Goal: Information Seeking & Learning: Learn about a topic

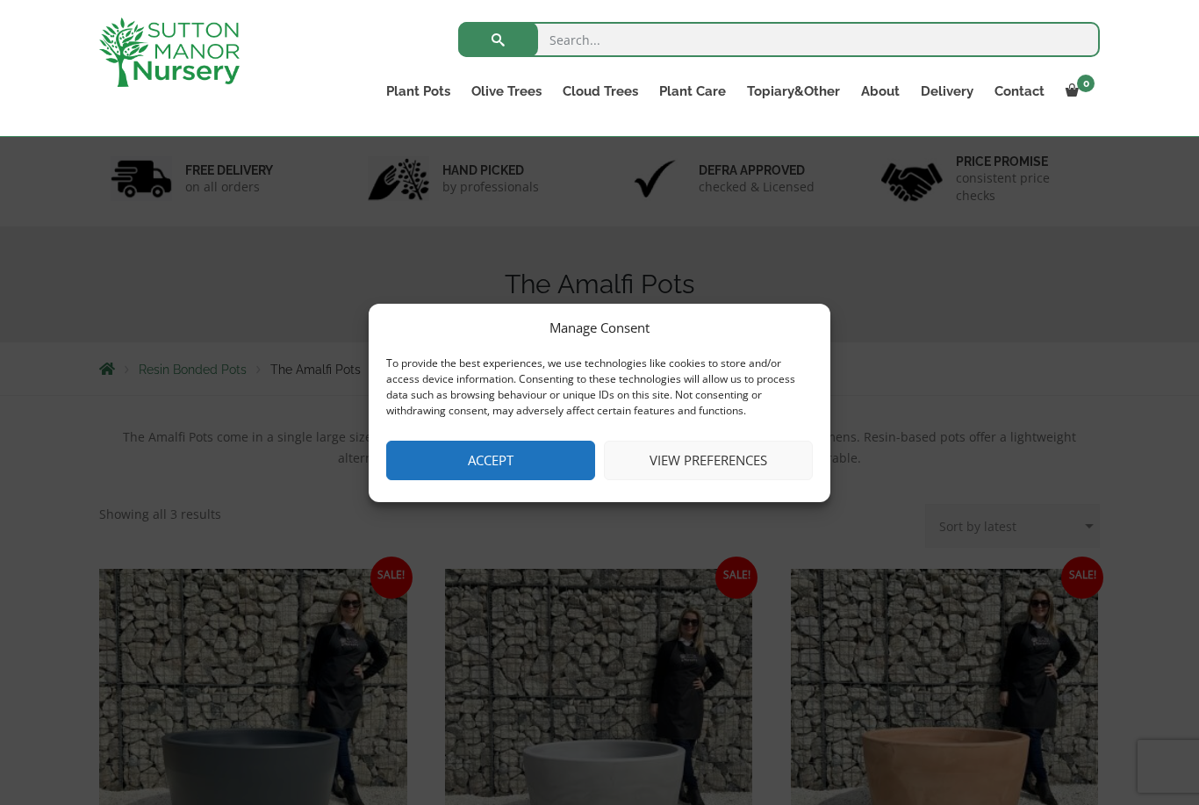
scroll to position [94, 0]
click at [703, 459] on button "View preferences" at bounding box center [708, 460] width 209 height 39
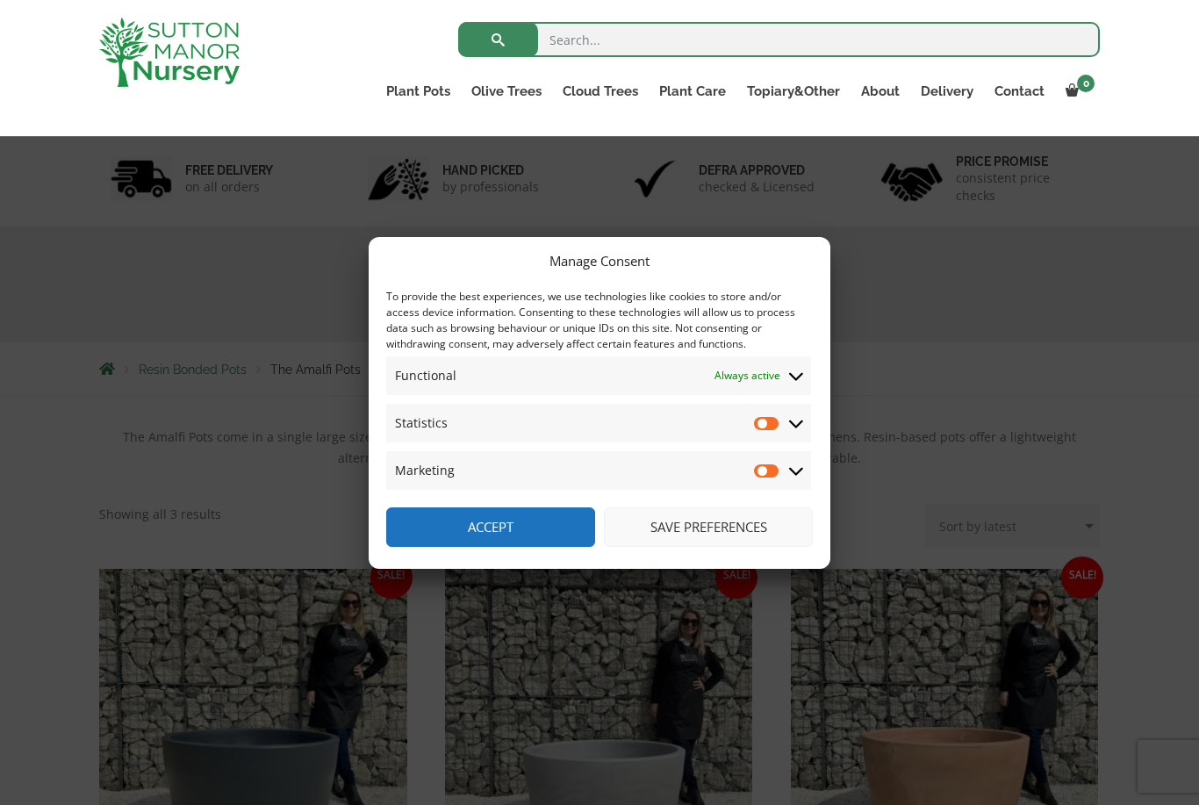
click at [776, 463] on input "Marketing" at bounding box center [767, 471] width 26 height 18
checkbox input "true"
click at [770, 415] on input "Statistics" at bounding box center [767, 423] width 26 height 18
checkbox input "true"
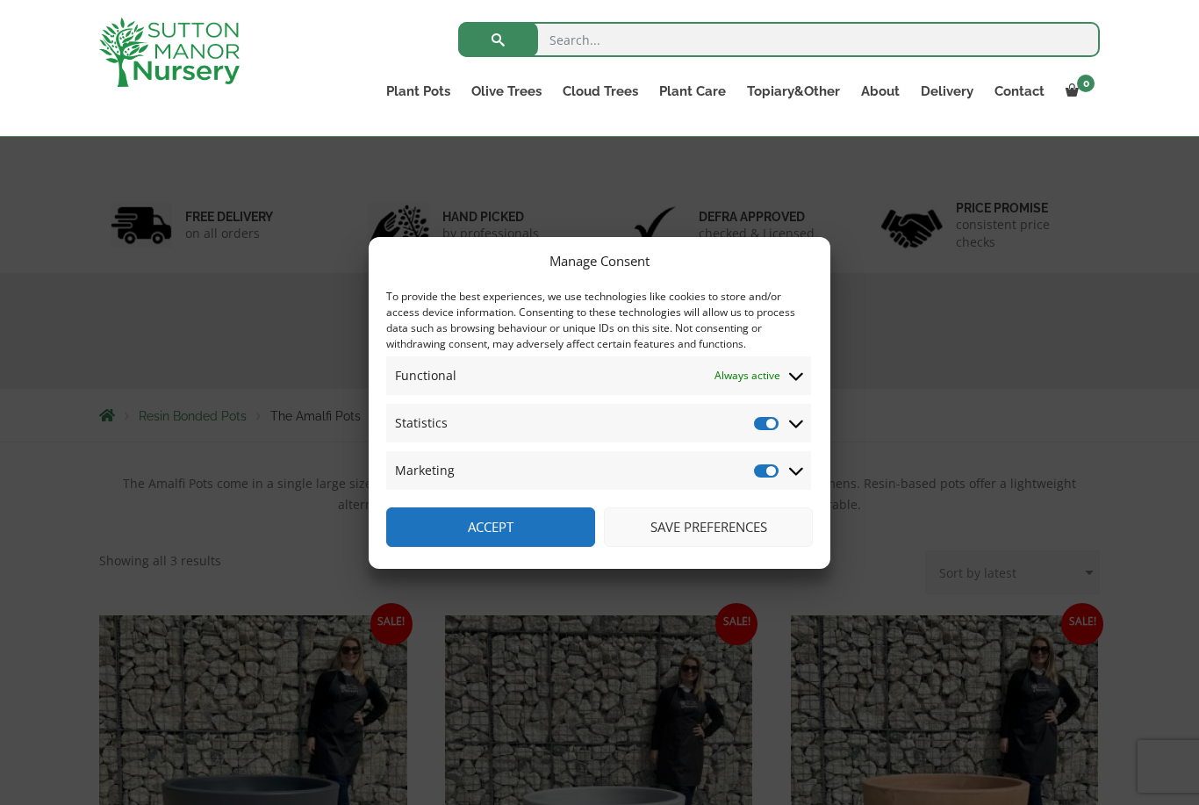
scroll to position [98, 0]
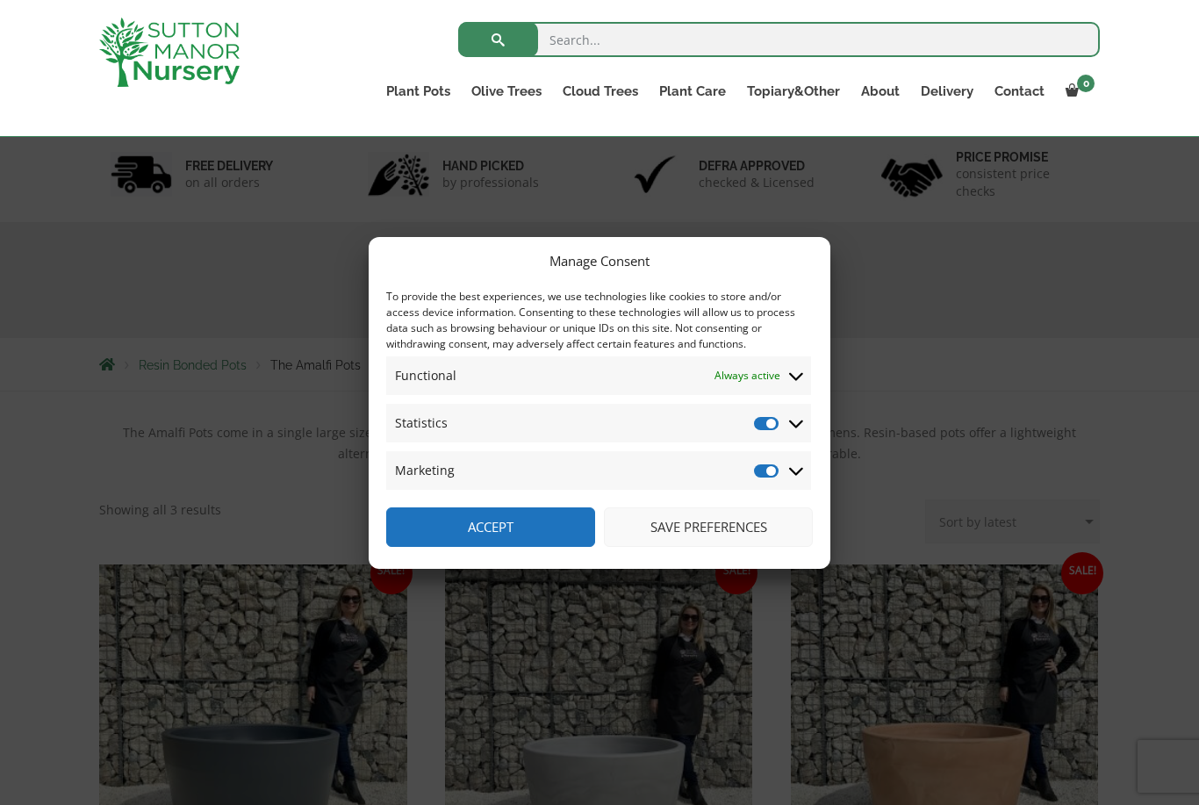
click at [671, 547] on button "Save preferences" at bounding box center [708, 526] width 209 height 39
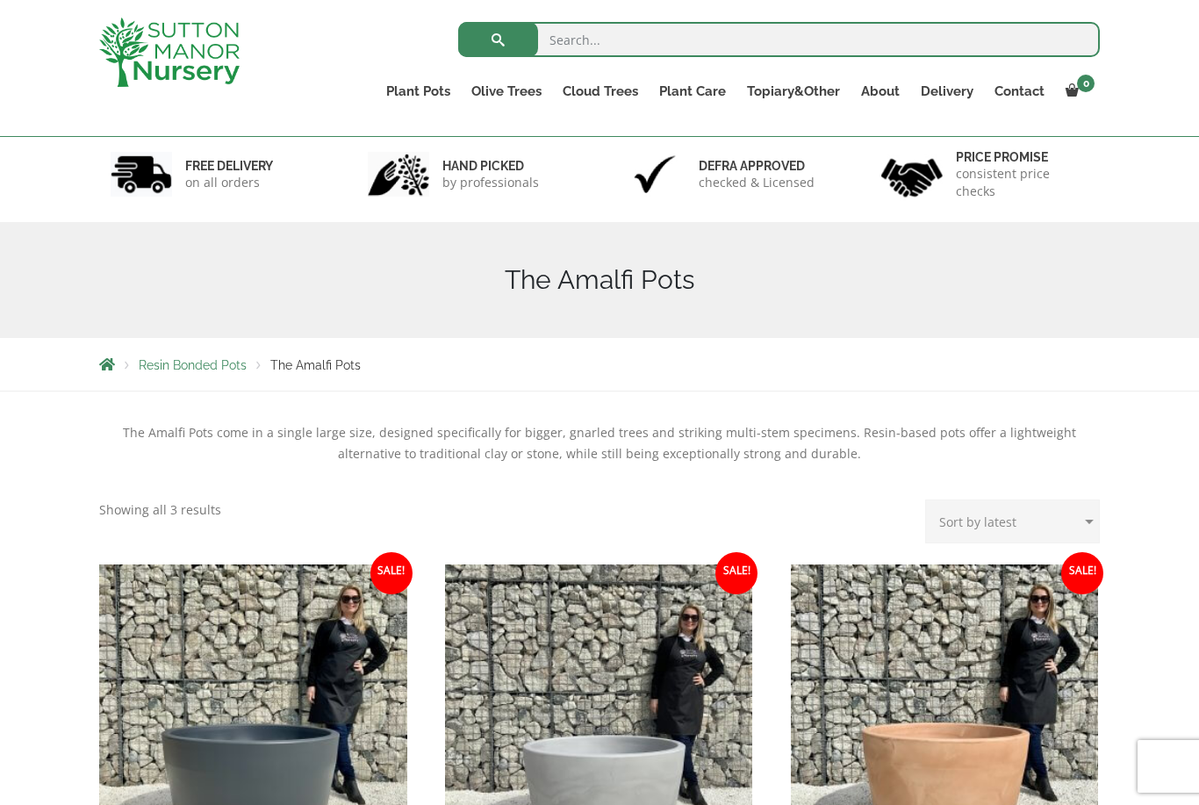
click at [222, 486] on div "The Amalfi Pots come in a single large size, designed specifically for bigger, …" at bounding box center [599, 460] width 1000 height 77
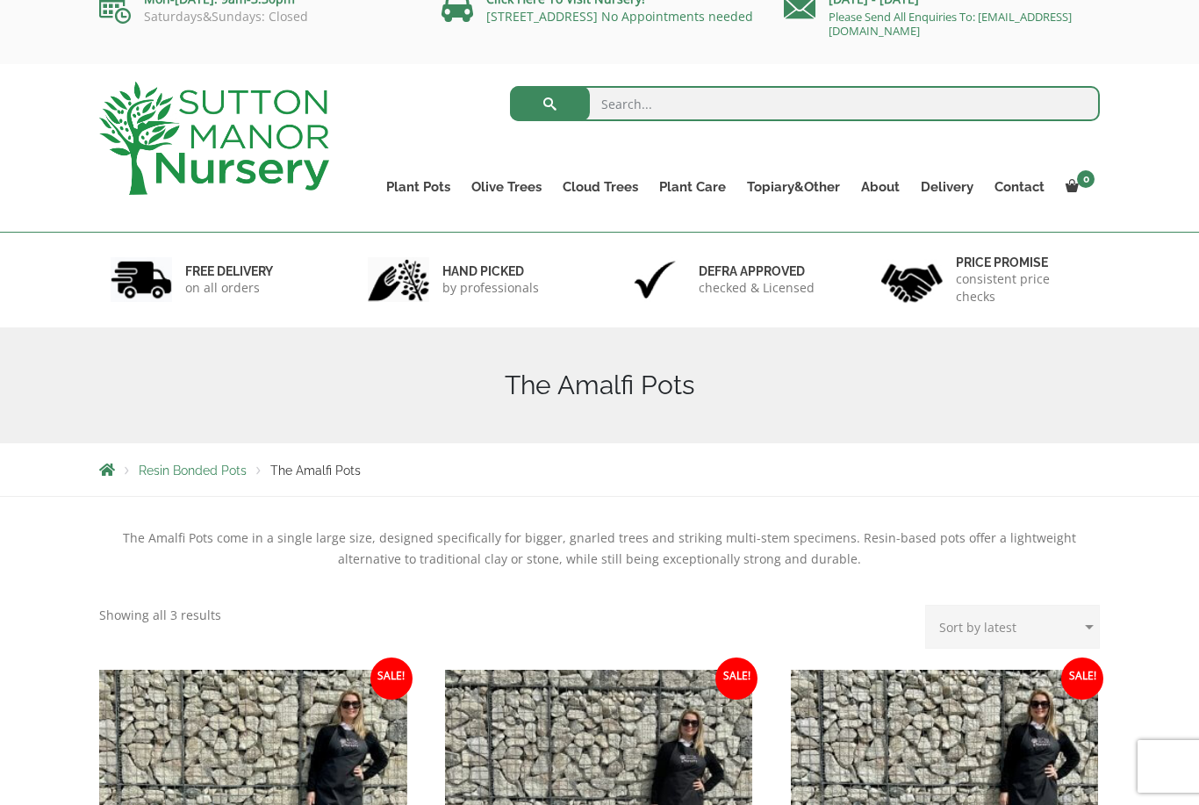
scroll to position [0, 0]
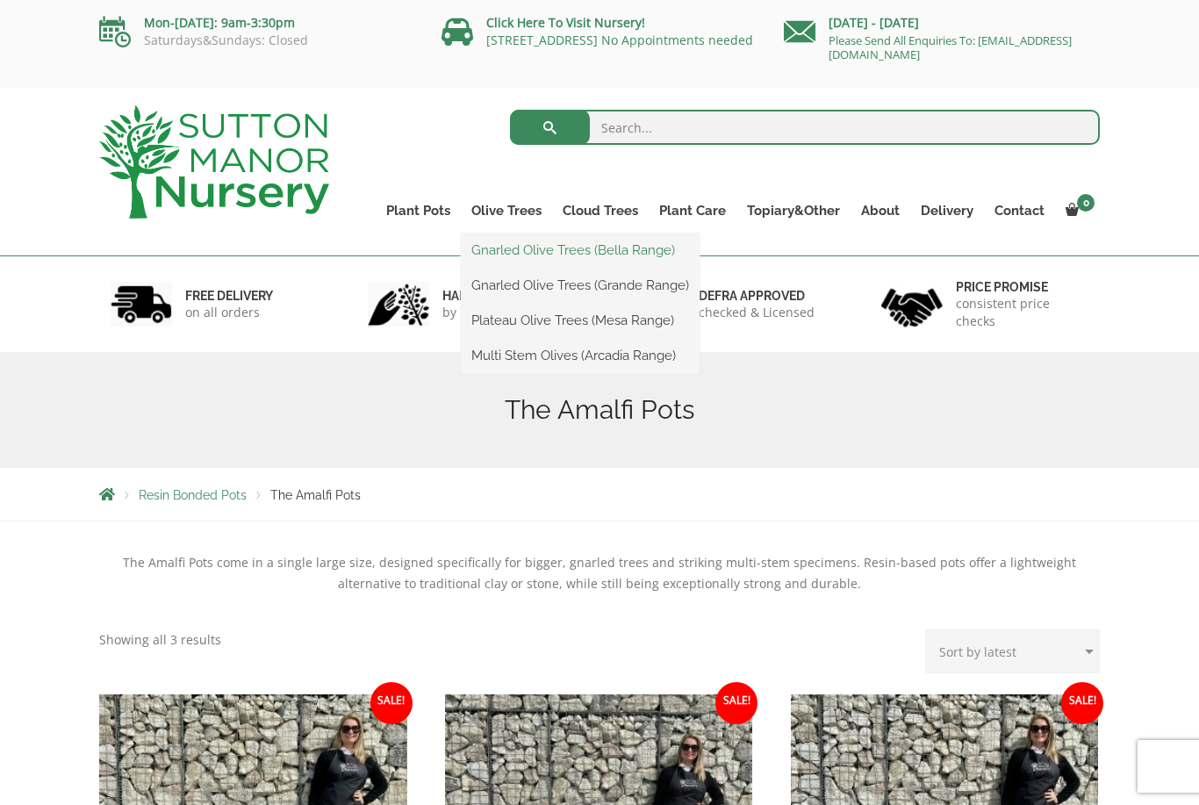
click at [478, 259] on link "Gnarled Olive Trees (Bella Range)" at bounding box center [580, 250] width 239 height 26
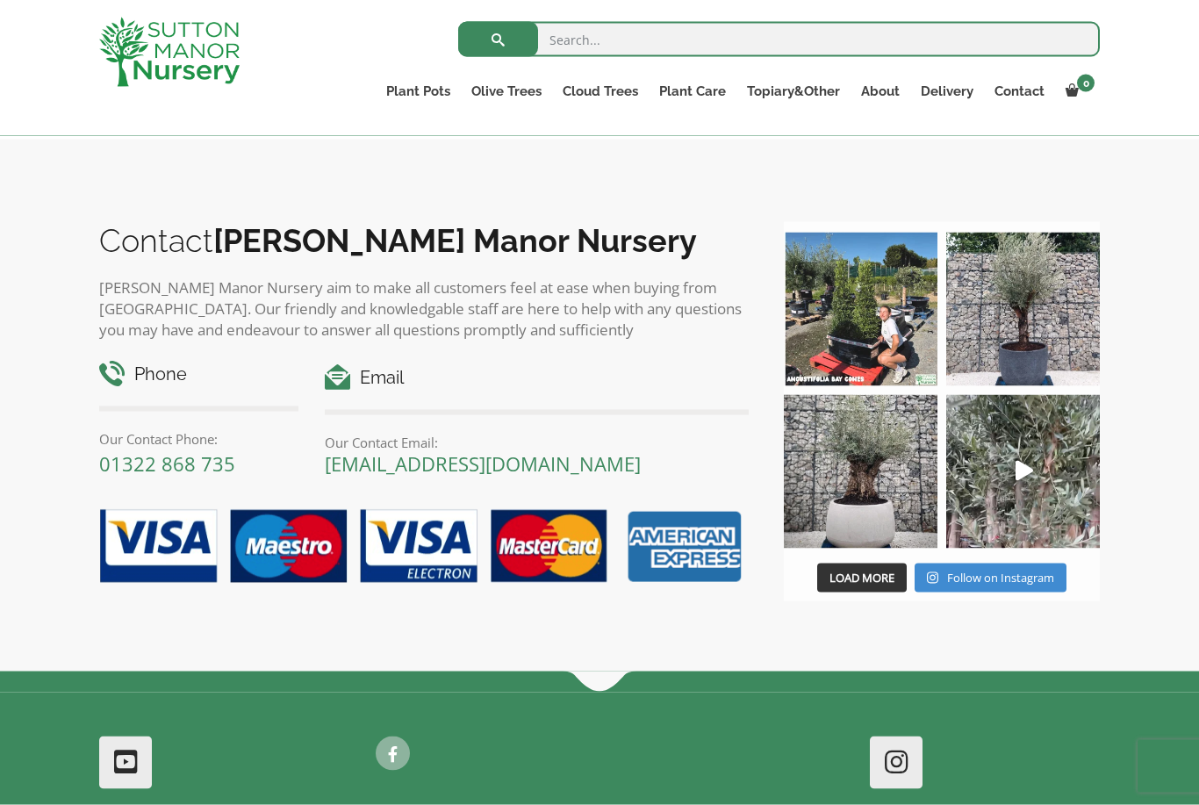
scroll to position [961, 0]
click at [1030, 331] on img at bounding box center [1023, 309] width 154 height 154
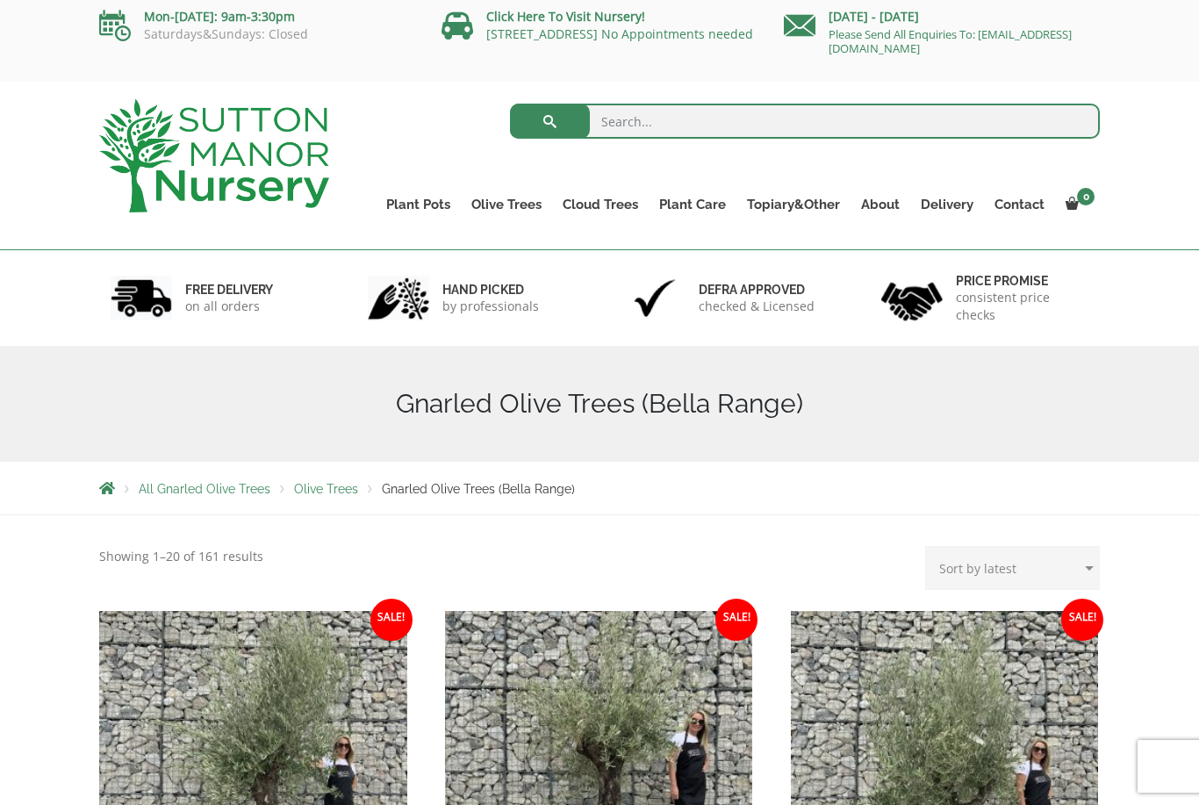
scroll to position [0, 0]
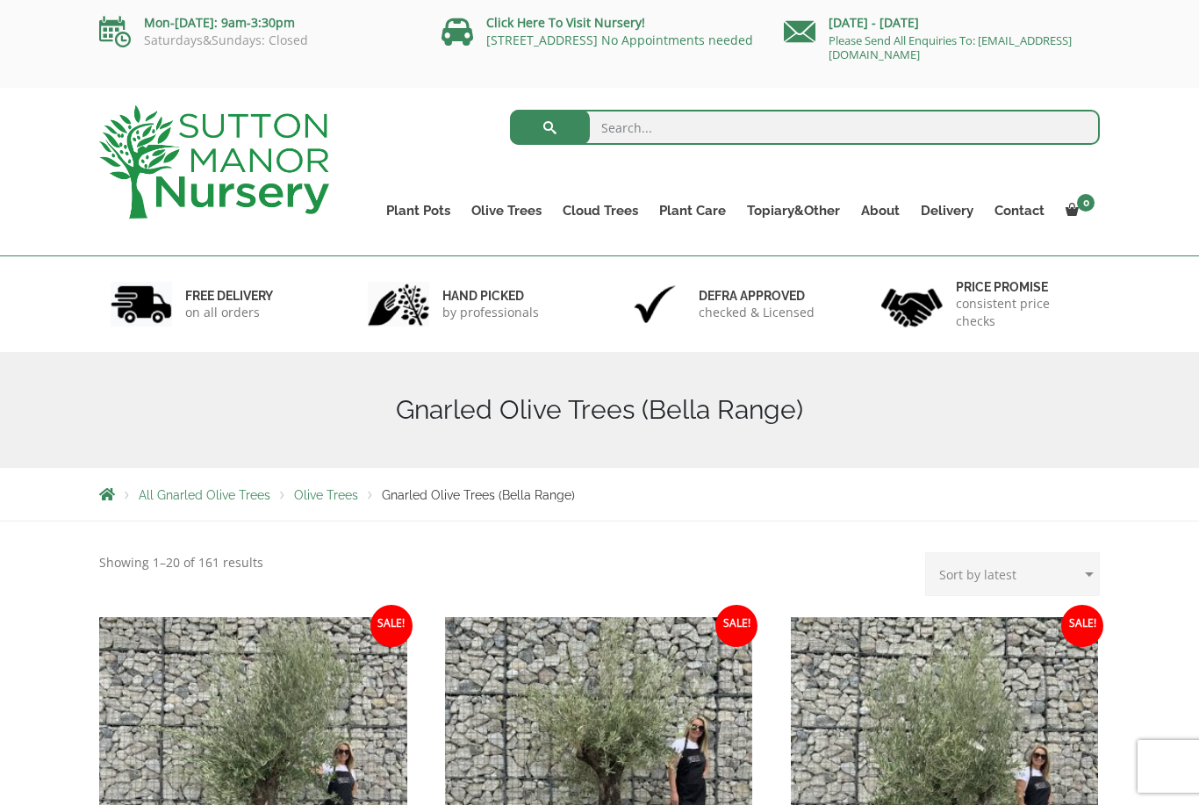
click at [648, 123] on input "search" at bounding box center [805, 127] width 591 height 35
type input "Pots for olive trees"
click at [549, 127] on button "submit" at bounding box center [550, 127] width 80 height 35
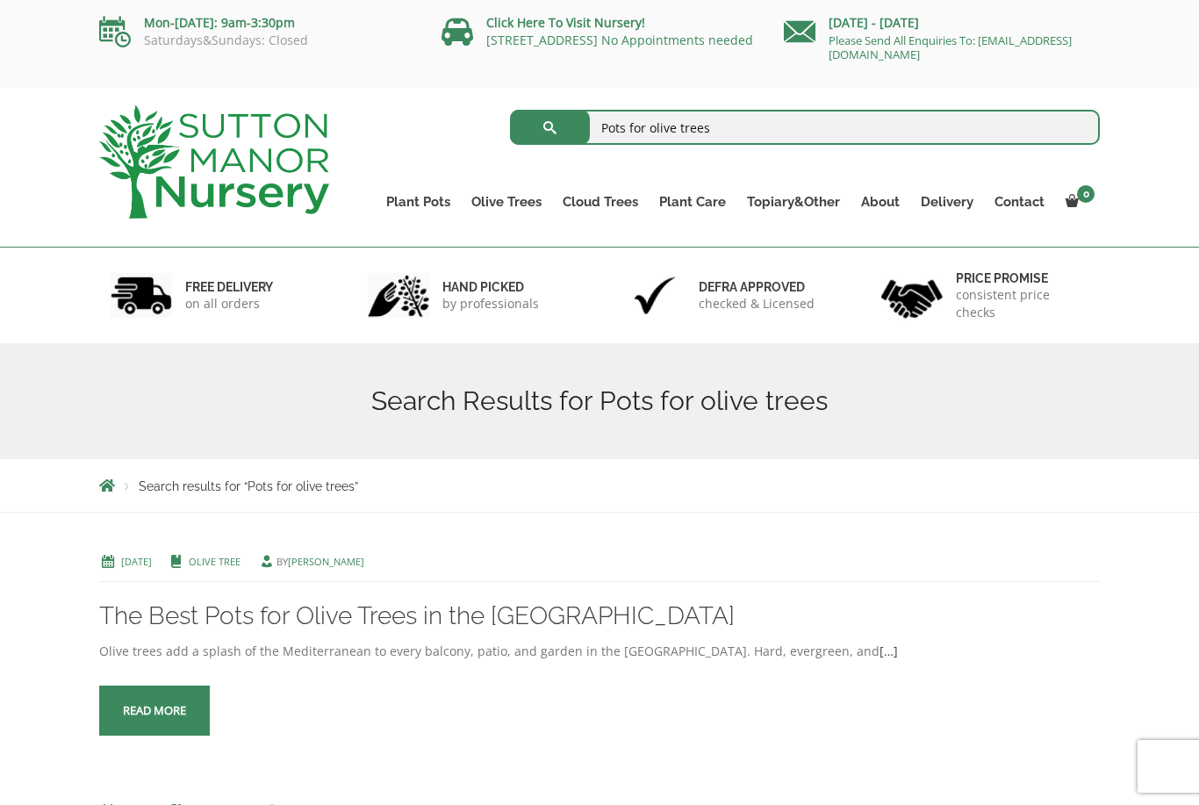
click at [154, 711] on span at bounding box center [154, 711] width 0 height 0
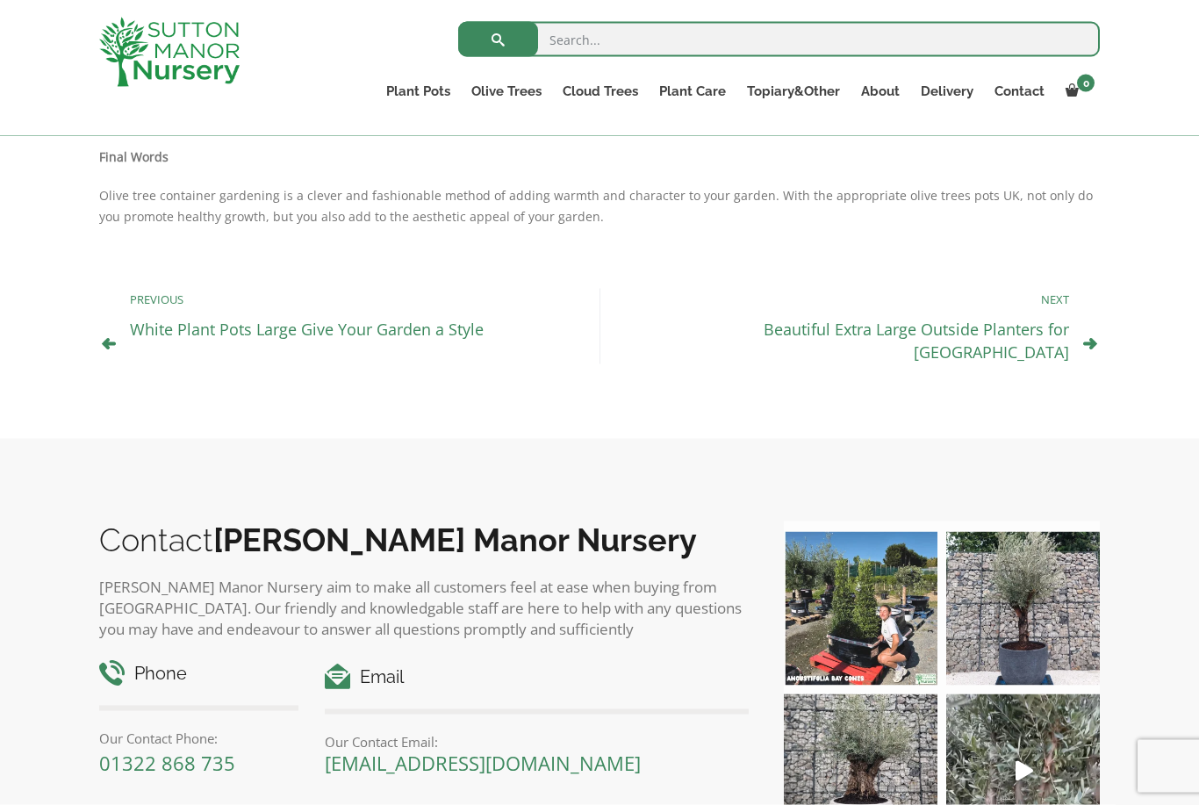
scroll to position [1632, 0]
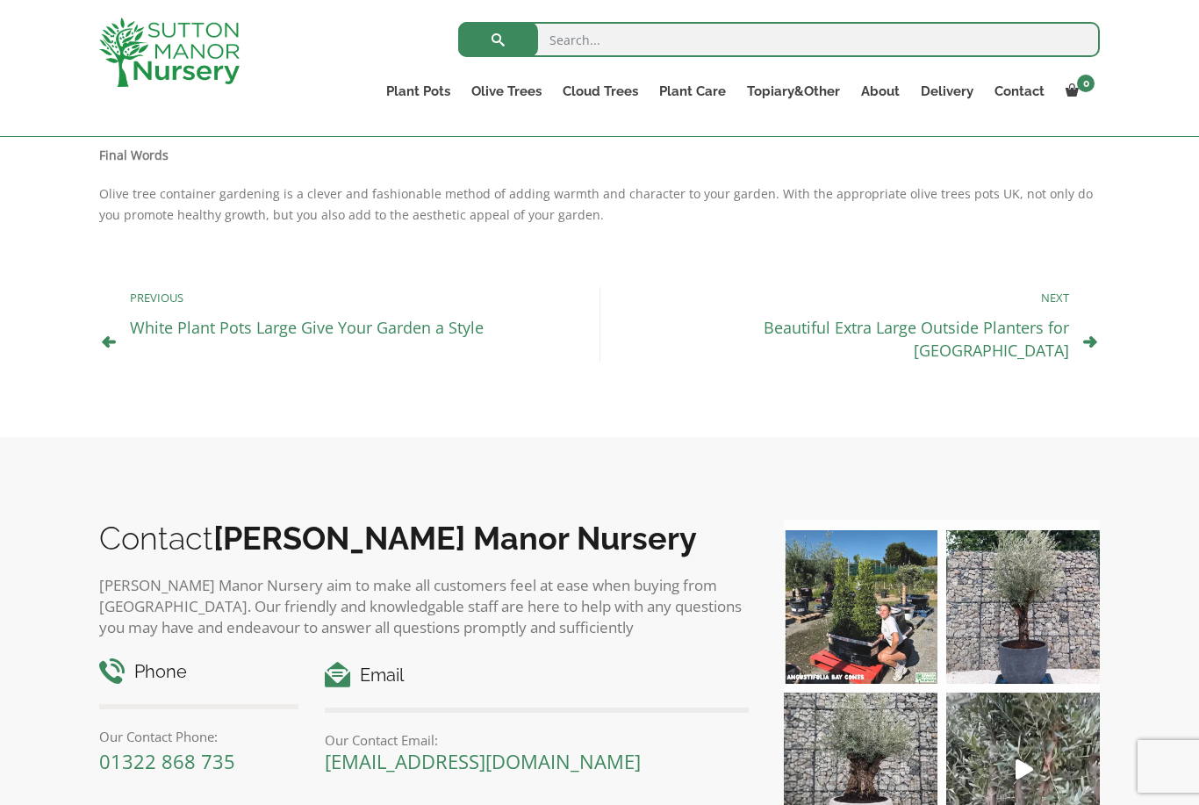
click at [825, 325] on link "Beautiful Extra Large Outside Planters for [GEOGRAPHIC_DATA]" at bounding box center [915, 339] width 305 height 44
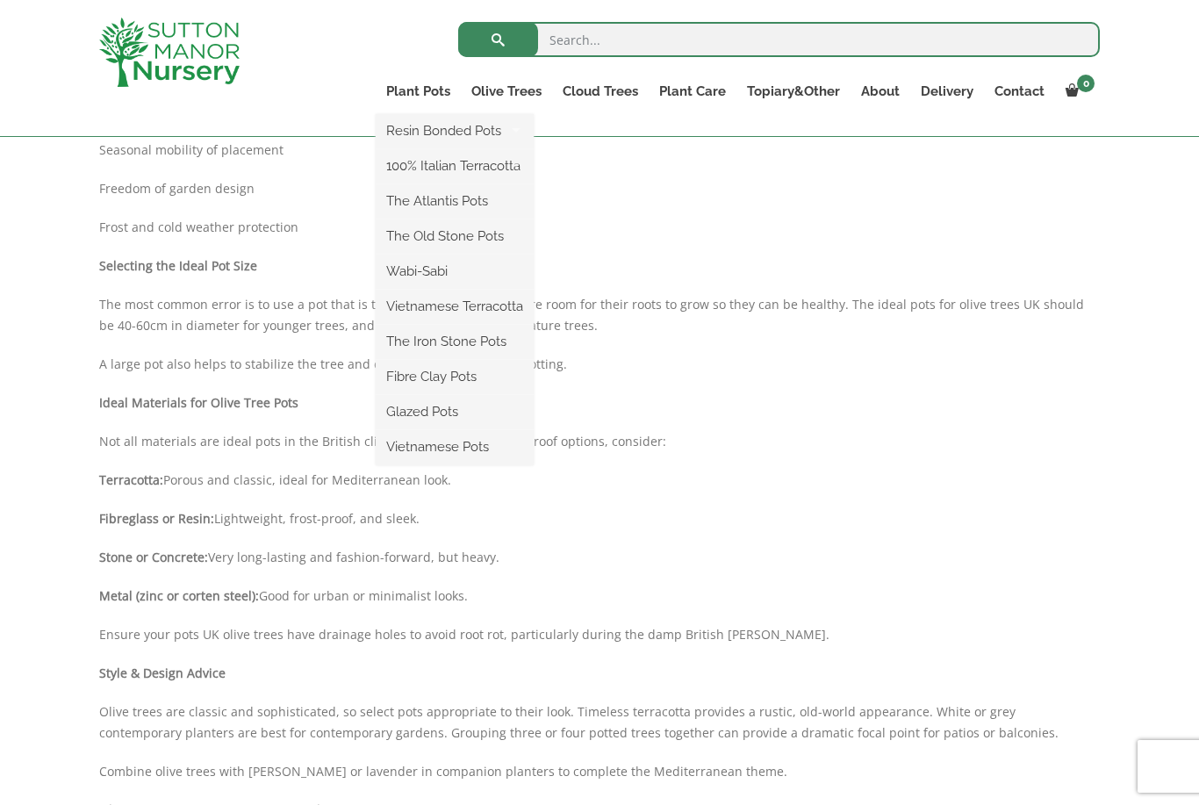
scroll to position [737, 0]
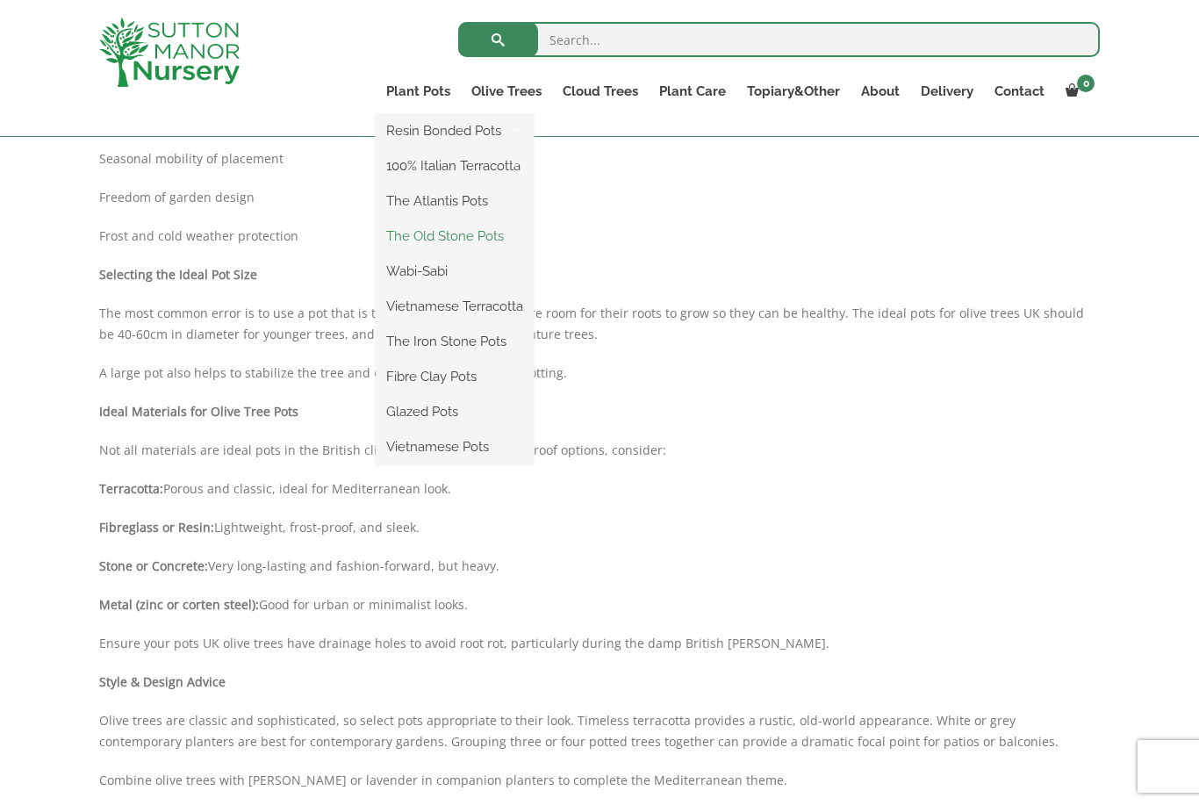
click at [497, 233] on link "The Old Stone Pots" at bounding box center [455, 236] width 158 height 26
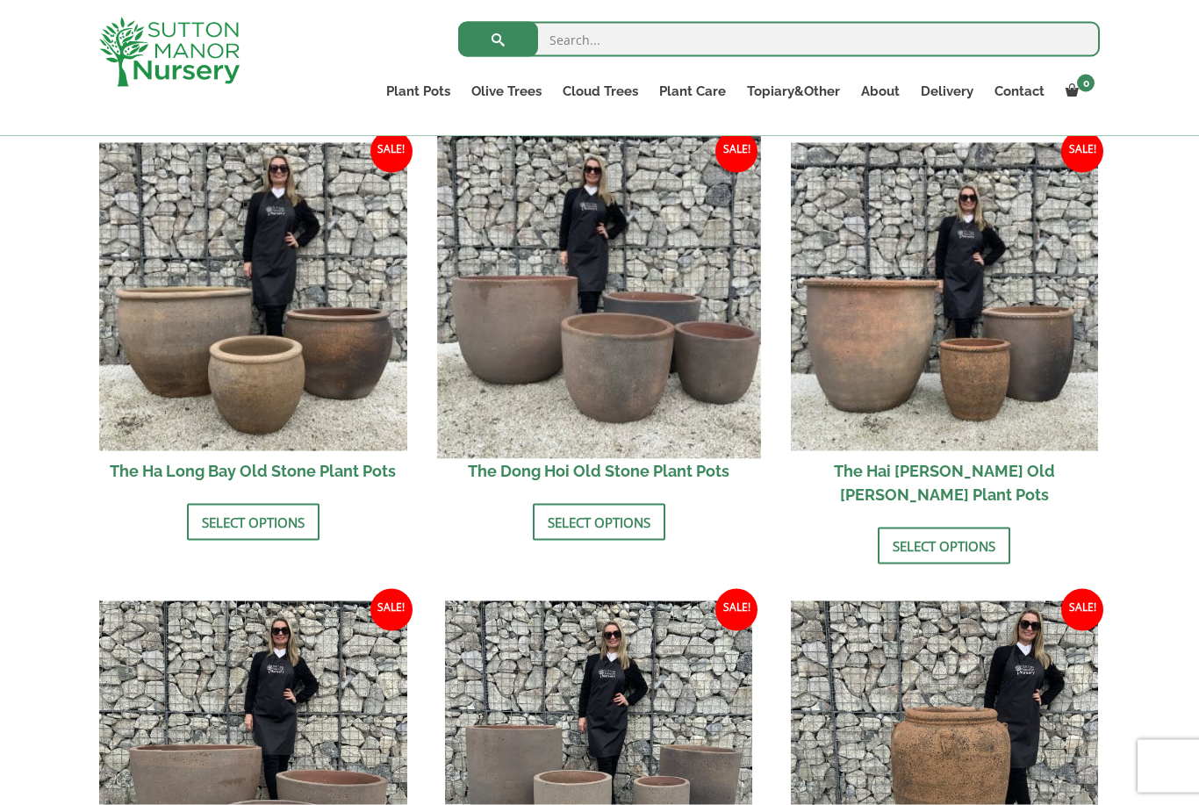
scroll to position [613, 0]
click at [595, 376] on img at bounding box center [598, 295] width 323 height 323
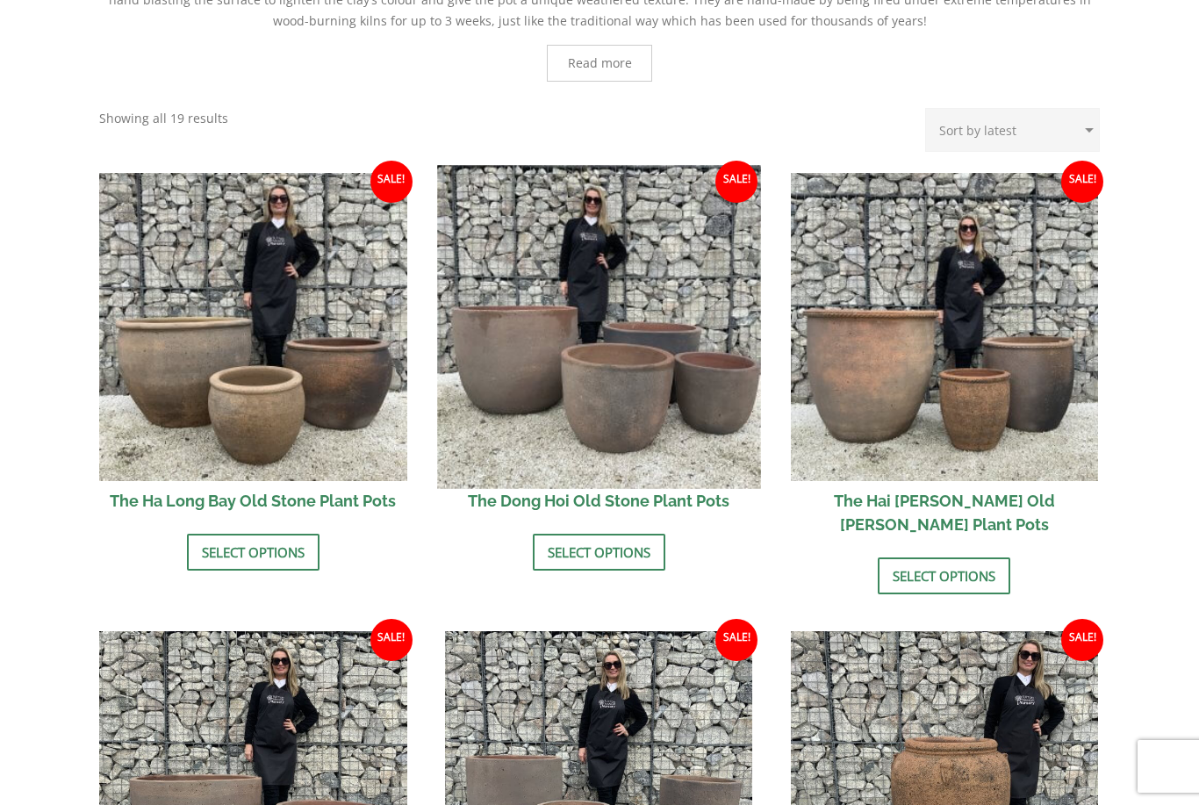
scroll to position [669, 0]
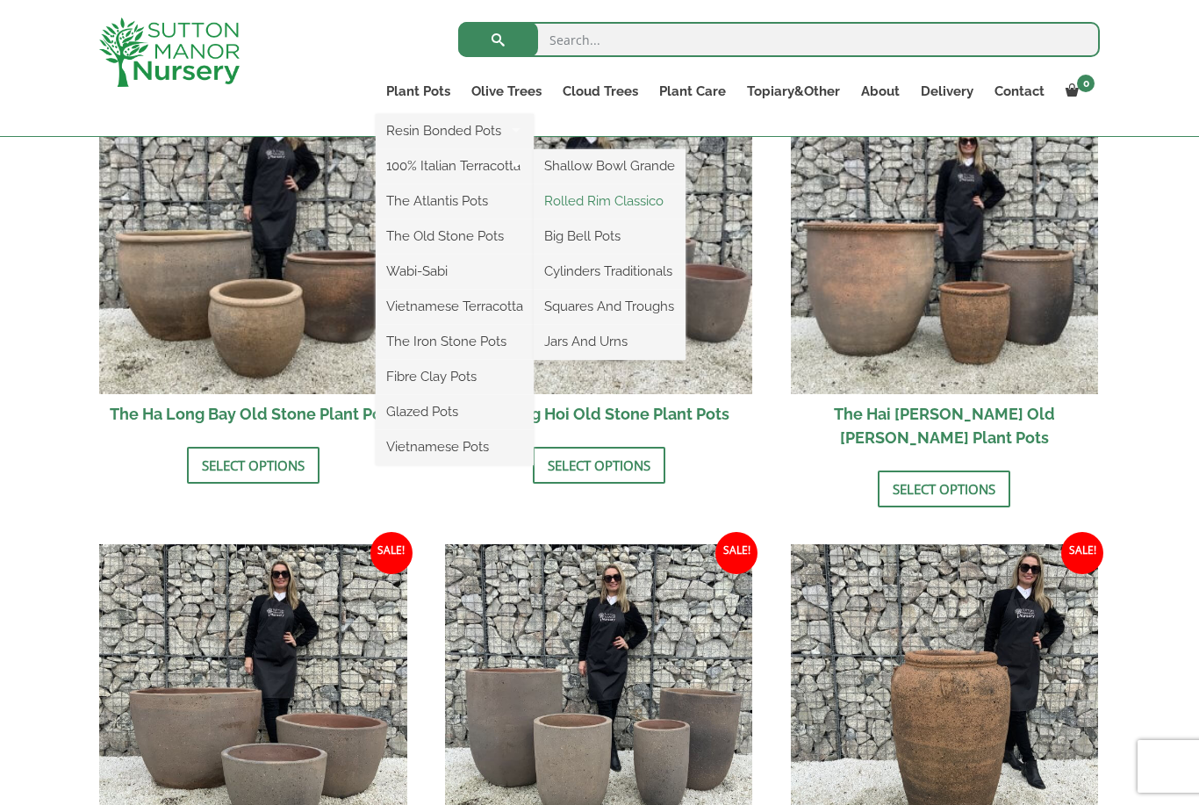
click at [657, 212] on link "Rolled Rim Classico" at bounding box center [610, 201] width 152 height 26
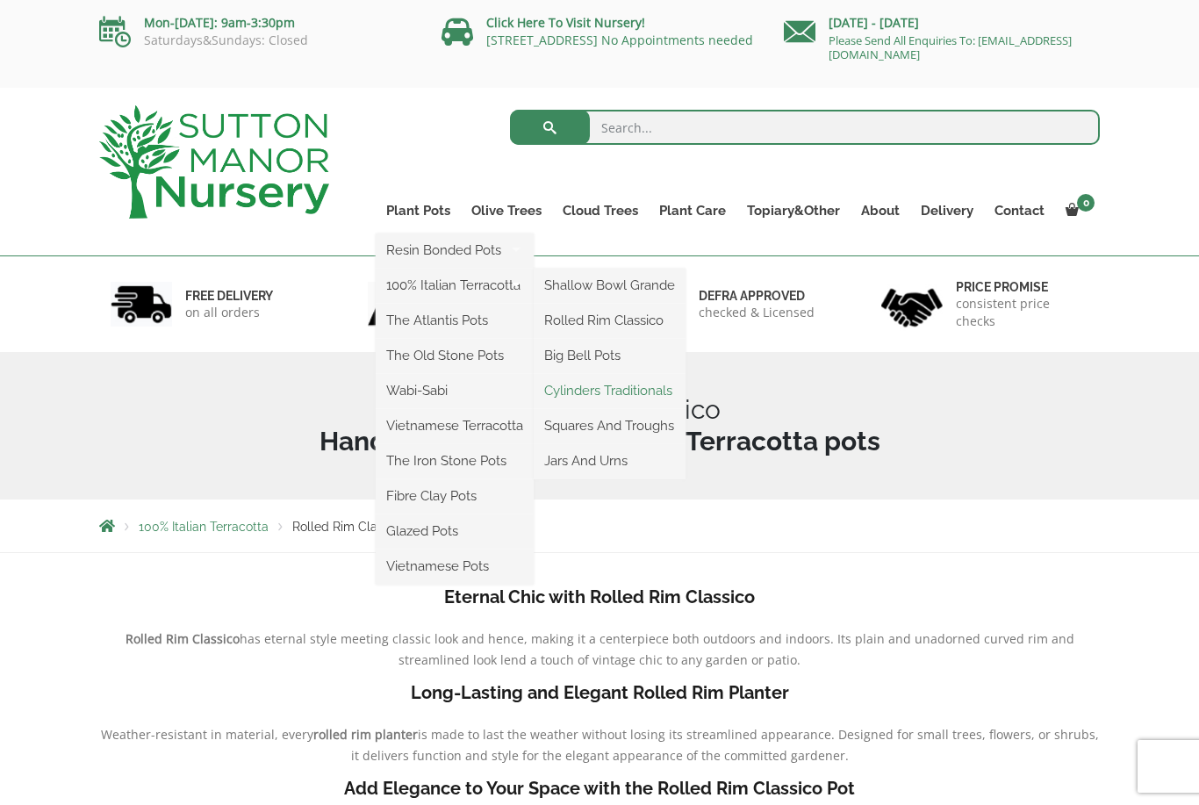
click at [566, 394] on link "Cylinders Traditionals" at bounding box center [610, 390] width 152 height 26
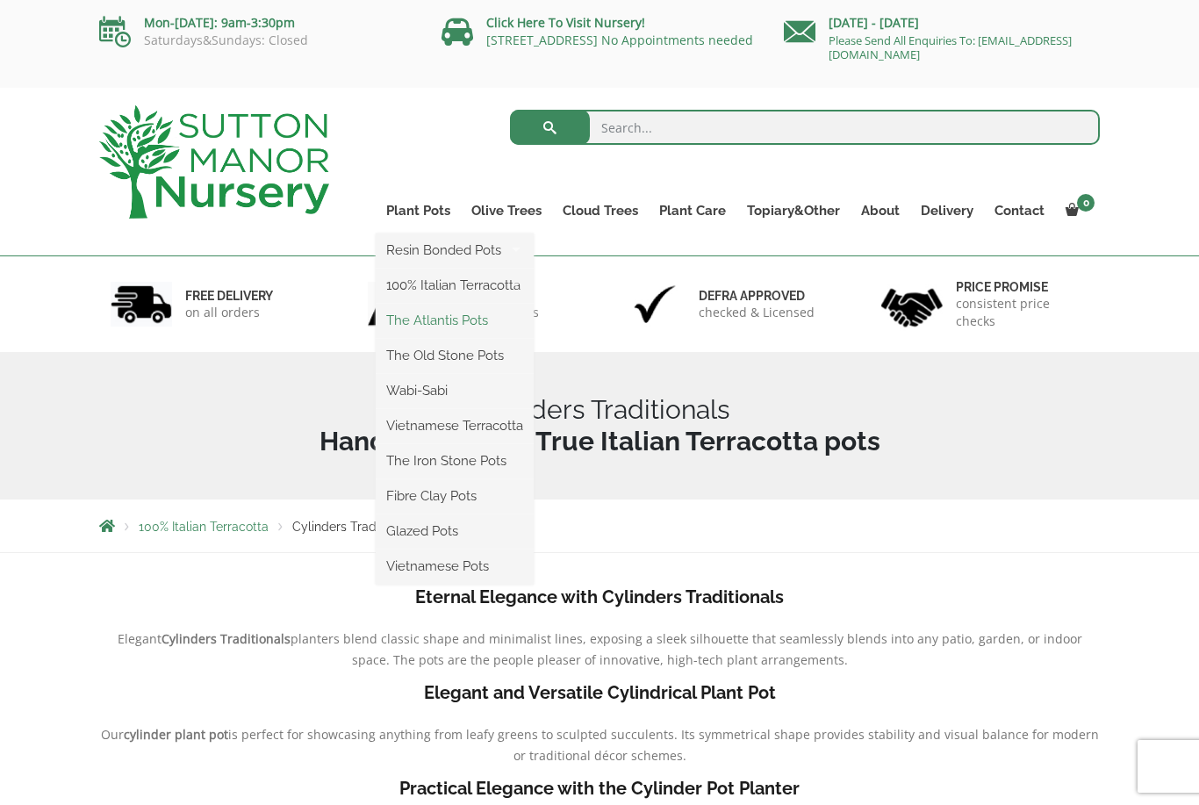
click at [401, 333] on link "The Atlantis Pots" at bounding box center [455, 320] width 158 height 26
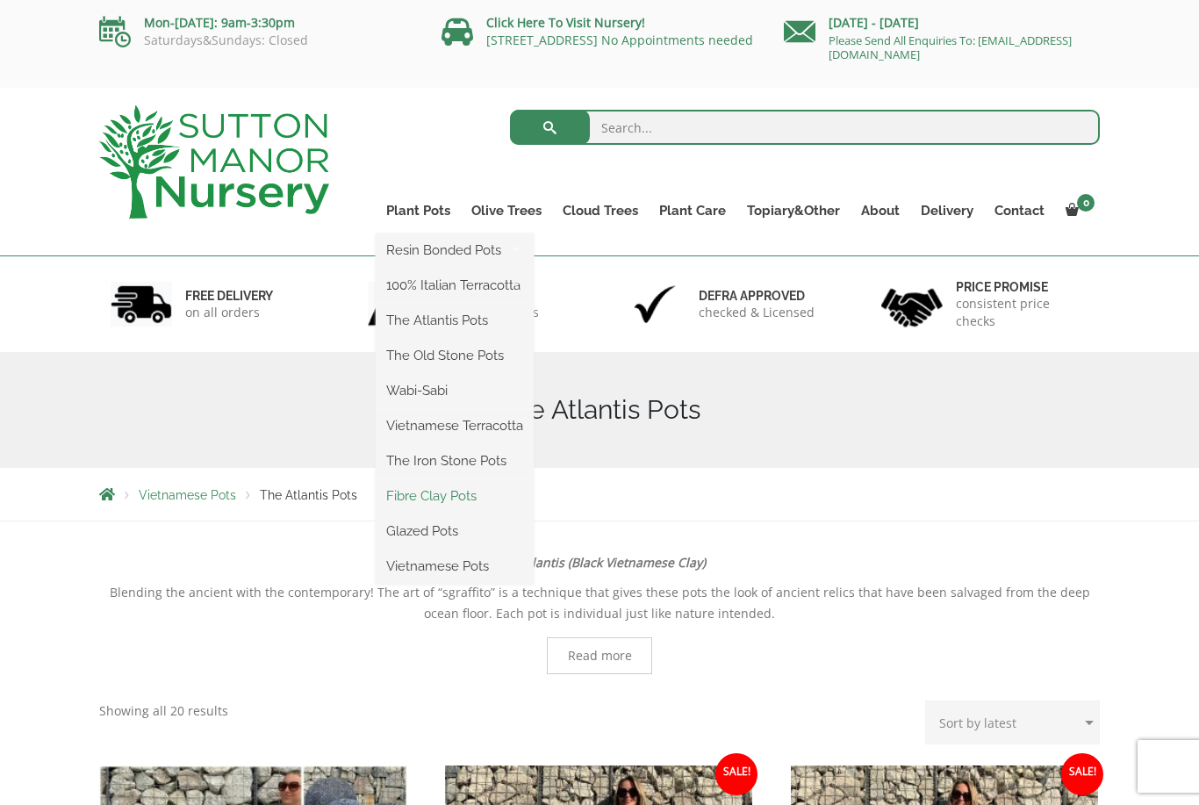
click at [404, 491] on link "Fibre Clay Pots" at bounding box center [455, 496] width 158 height 26
